Goal: Find contact information: Find contact information

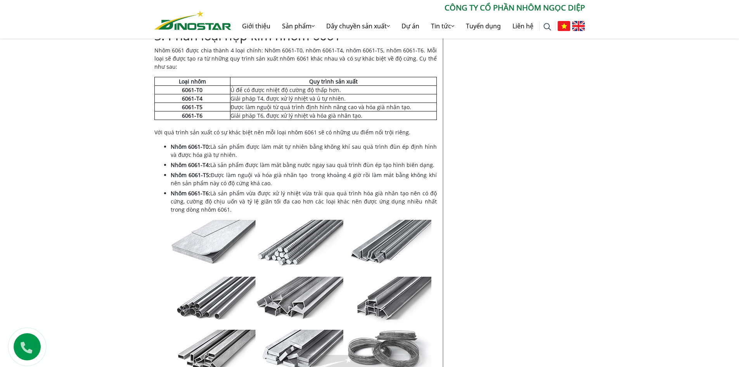
scroll to position [931, 0]
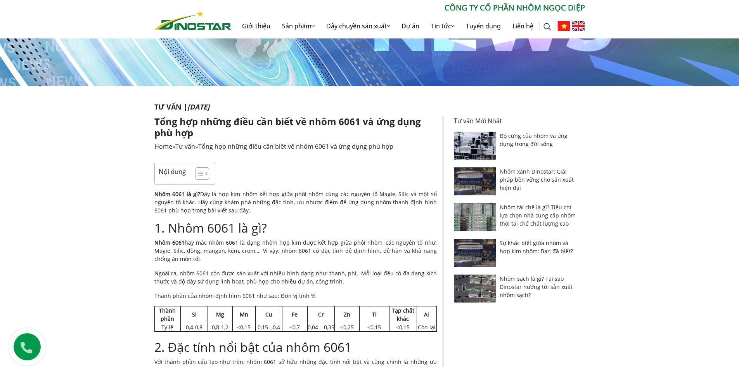
scroll to position [0, 0]
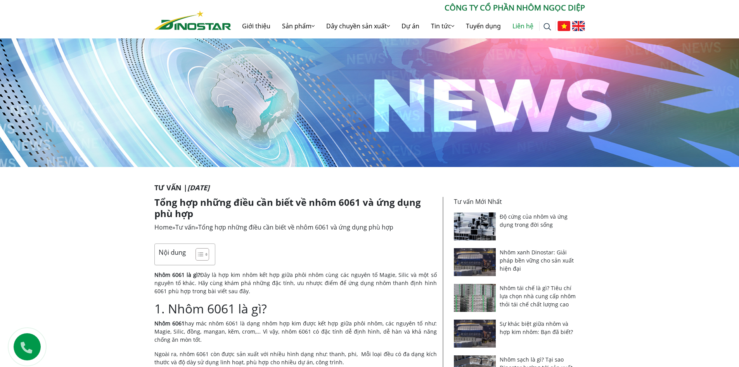
click at [519, 27] on link "Liên hệ" at bounding box center [523, 26] width 33 height 25
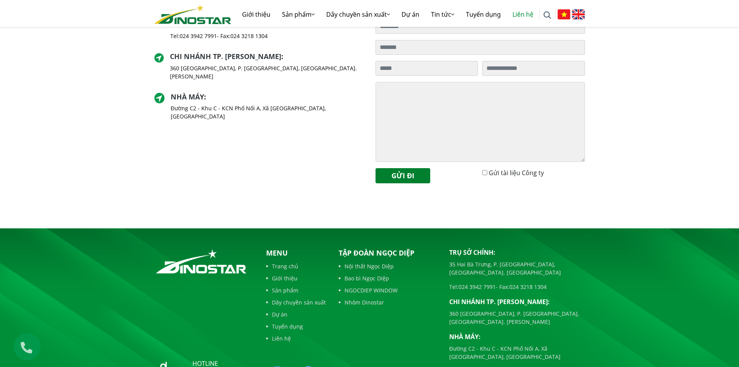
scroll to position [275, 0]
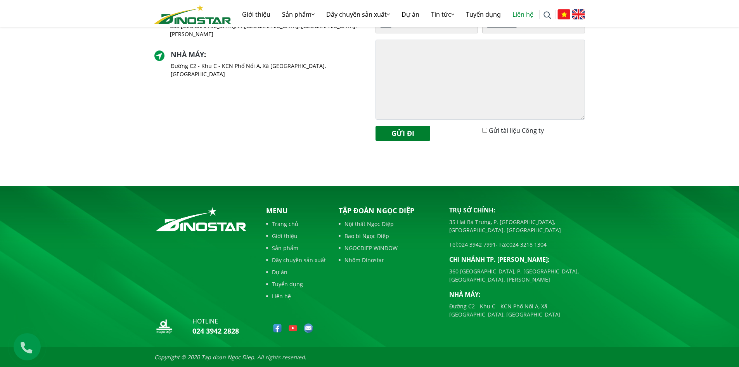
click at [245, 119] on div "Trụ sở chính : 35 Hai Bà Trưng, P. Cửa Nam, Tp. Hà Nội Tel: 024 3942 7991 - Fax…" at bounding box center [259, 51] width 221 height 191
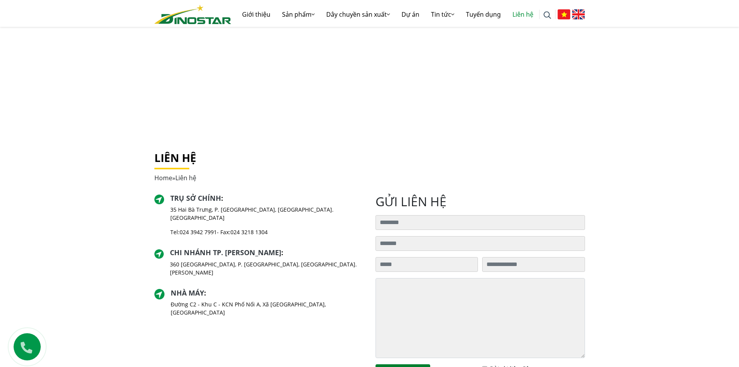
scroll to position [0, 0]
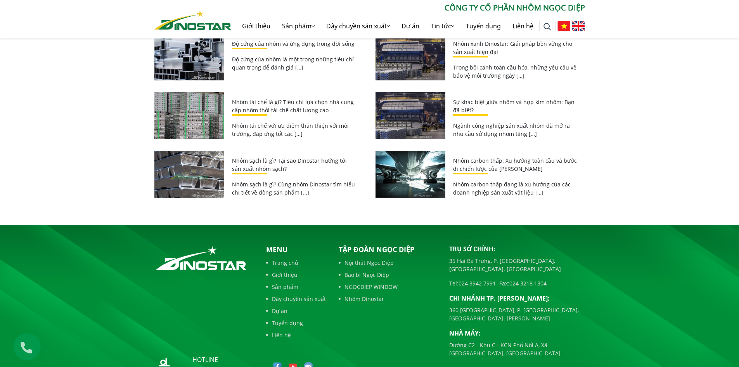
scroll to position [2527, 0]
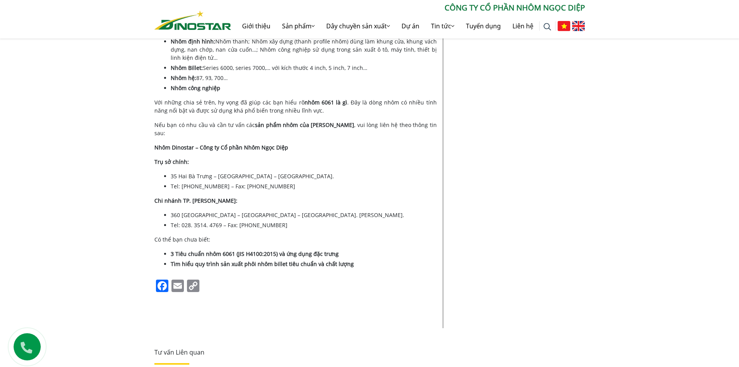
scroll to position [2100, 0]
